Goal: Find specific page/section: Find specific page/section

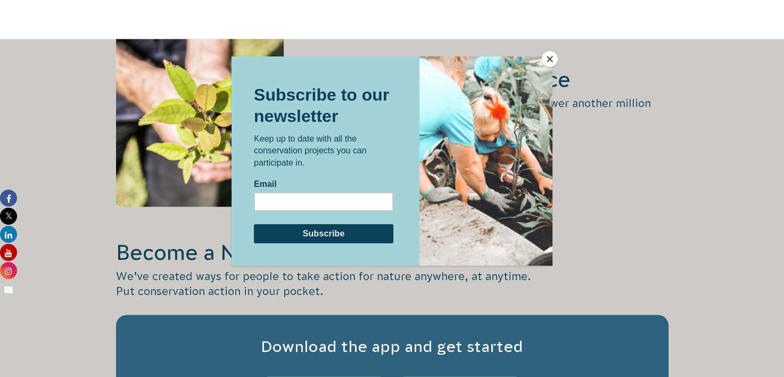
scroll to position [1512, 0]
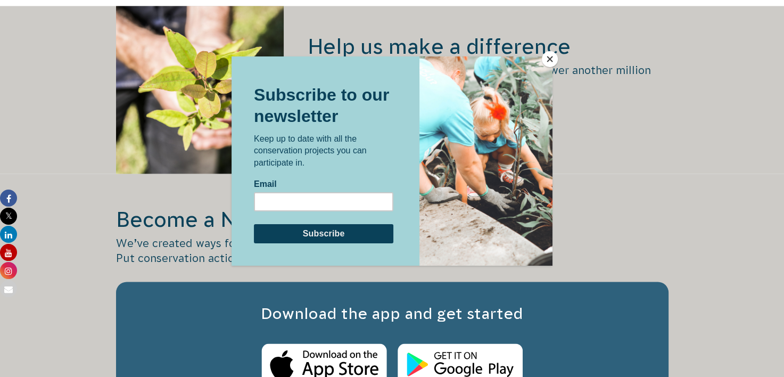
click at [550, 62] on button "Close" at bounding box center [550, 59] width 16 height 16
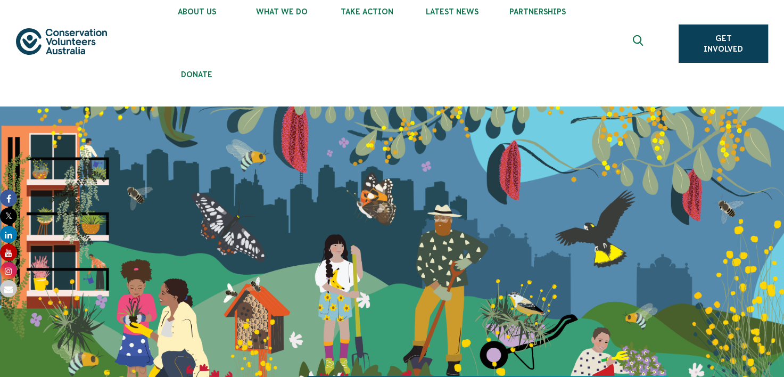
scroll to position [0, 0]
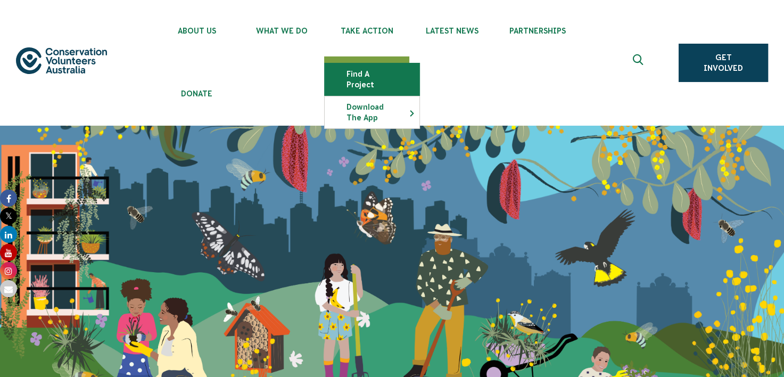
click at [379, 77] on link "Find a project" at bounding box center [372, 79] width 95 height 32
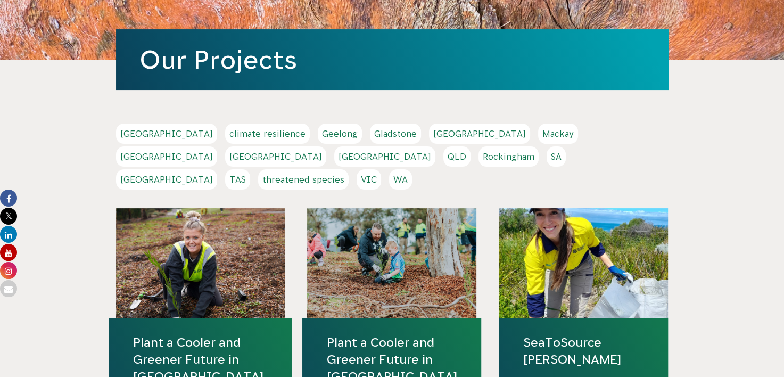
scroll to position [204, 0]
click at [412, 169] on link "WA" at bounding box center [400, 179] width 23 height 20
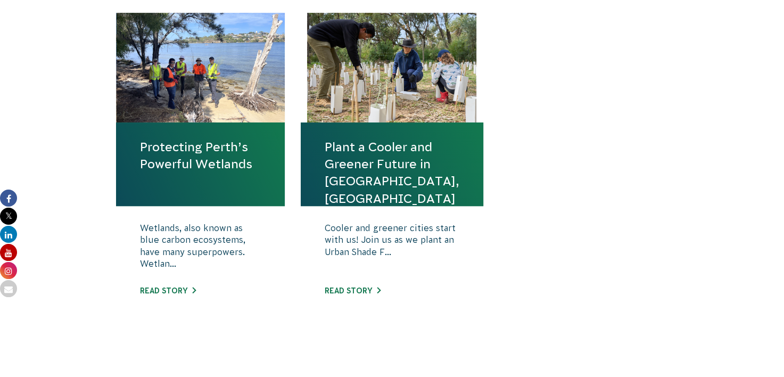
scroll to position [458, 0]
